Goal: Obtain resource: Download file/media

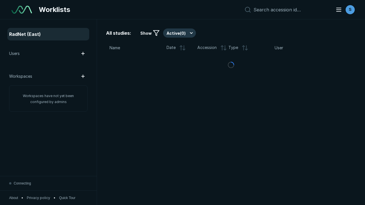
scroll to position [1557, 2375]
